Goal: Check status: Check status

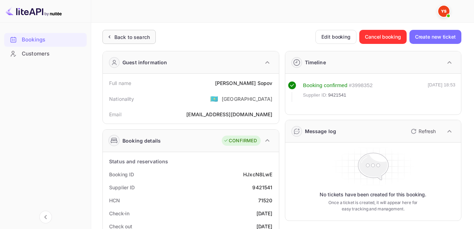
click at [126, 33] on div "Back to search" at bounding box center [131, 36] width 35 height 7
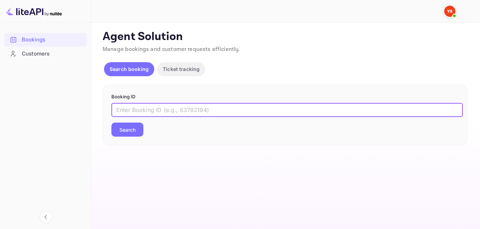
paste input "9402420"
type input "9402420"
click at [128, 136] on button "Search" at bounding box center [127, 130] width 32 height 14
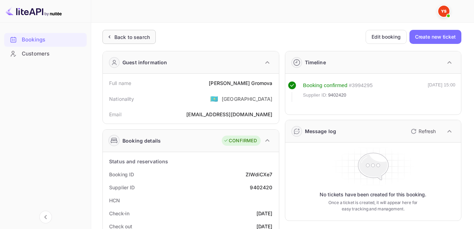
click at [148, 35] on div "Back to search" at bounding box center [131, 36] width 35 height 7
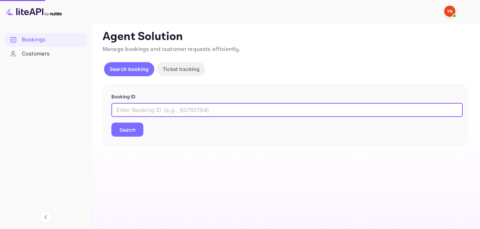
paste input "9417047"
type input "9417047"
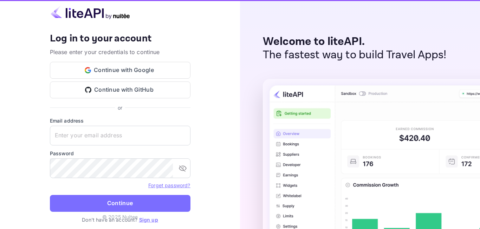
type input "[EMAIL_ADDRESS][DOMAIN_NAME]"
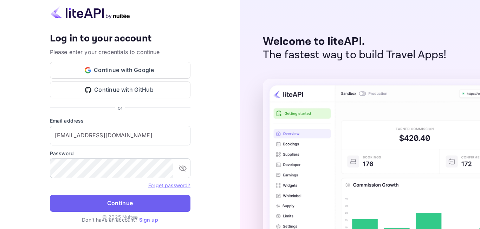
click at [126, 197] on button "Continue" at bounding box center [120, 203] width 140 height 17
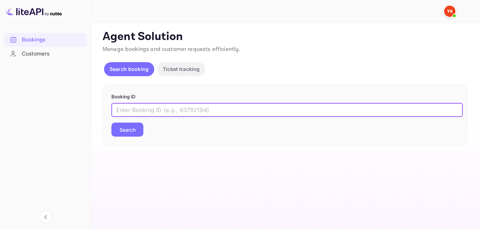
paste input "9417047"
type input "9417047"
click at [125, 128] on button "Search" at bounding box center [127, 130] width 32 height 14
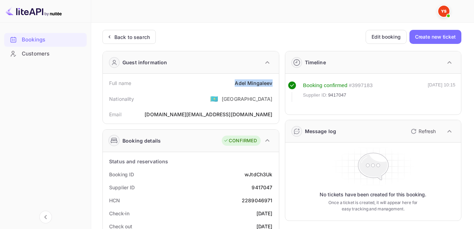
drag, startPoint x: 236, startPoint y: 86, endPoint x: 275, endPoint y: 88, distance: 38.7
click at [275, 88] on div "Full name [PERSON_NAME]" at bounding box center [191, 83] width 171 height 13
click at [205, 107] on div "Nationality 🇰🇿 [DEMOGRAPHIC_DATA]" at bounding box center [191, 99] width 171 height 18
click at [127, 39] on div "Back to search" at bounding box center [131, 36] width 35 height 7
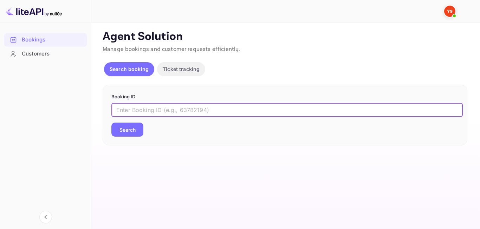
paste input "8866608"
type input "8866608"
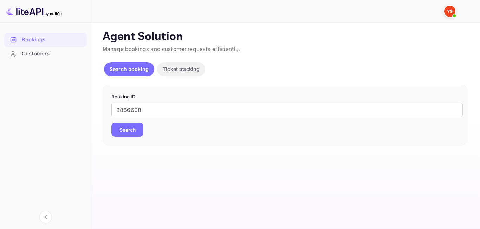
click at [129, 123] on button "Search" at bounding box center [127, 130] width 32 height 14
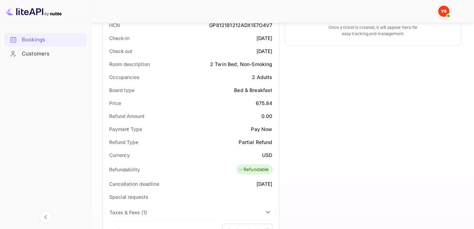
scroll to position [178, 0]
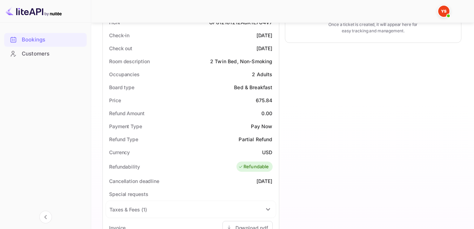
click at [248, 87] on div "Bed & Breakfast" at bounding box center [253, 87] width 38 height 7
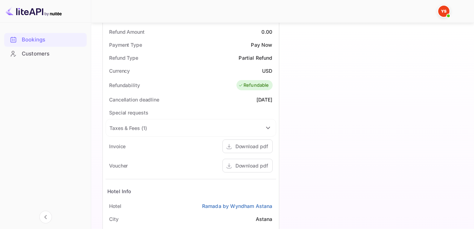
scroll to position [266, 0]
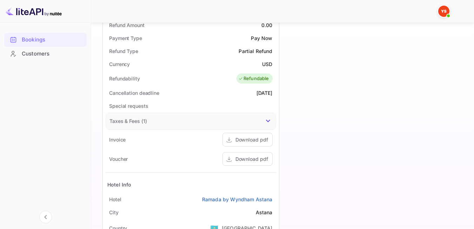
click at [266, 117] on icon at bounding box center [268, 121] width 8 height 8
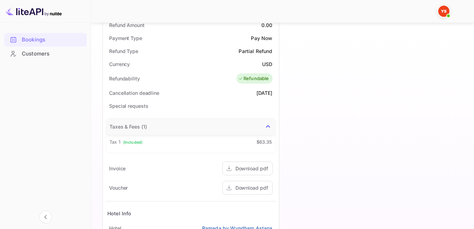
click at [267, 124] on icon at bounding box center [268, 126] width 8 height 8
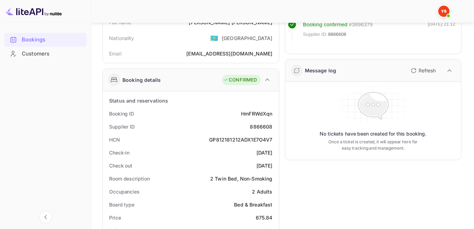
scroll to position [0, 0]
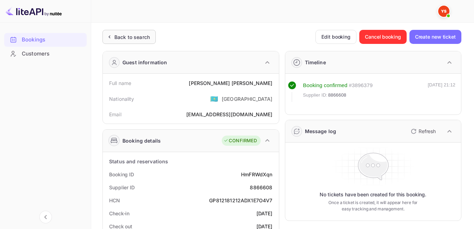
click at [151, 37] on div "Back to search" at bounding box center [129, 37] width 53 height 14
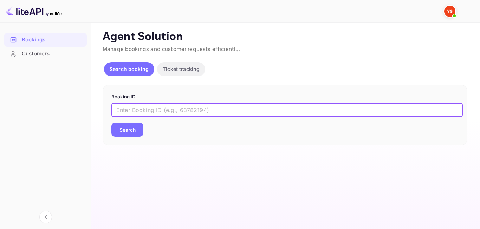
paste input "8897191"
type input "8897191"
click at [131, 133] on button "Search" at bounding box center [127, 130] width 32 height 14
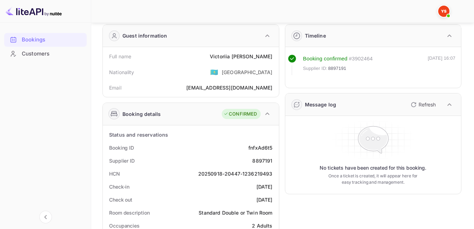
scroll to position [34, 0]
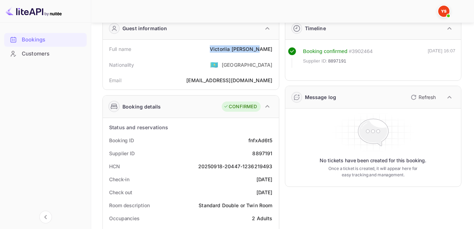
drag, startPoint x: 223, startPoint y: 46, endPoint x: 278, endPoint y: 50, distance: 54.9
click at [278, 50] on div "Full name [PERSON_NAME] Nationality 🇰🇿 [DEMOGRAPHIC_DATA] Email [EMAIL_ADDRESS]…" at bounding box center [191, 65] width 176 height 50
click at [212, 70] on div "Nationality 🇰🇿 [DEMOGRAPHIC_DATA]" at bounding box center [191, 64] width 171 height 18
